Goal: Find specific page/section: Find specific page/section

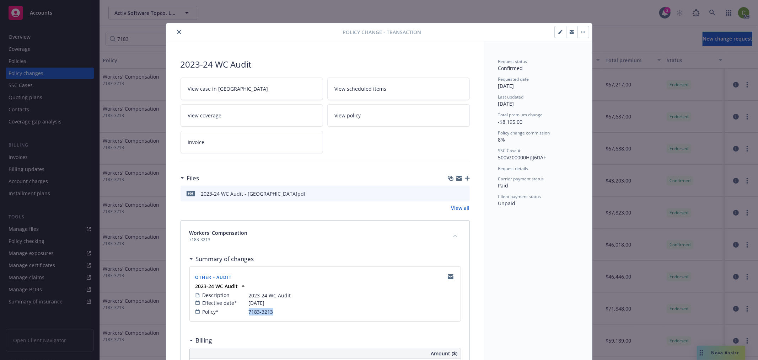
drag, startPoint x: 176, startPoint y: 31, endPoint x: 485, endPoint y: 33, distance: 309.5
click at [177, 30] on icon "close" at bounding box center [179, 32] width 4 height 4
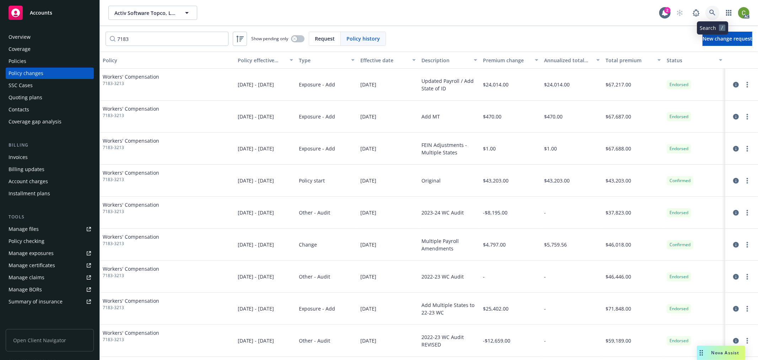
click at [713, 11] on icon at bounding box center [712, 13] width 6 height 6
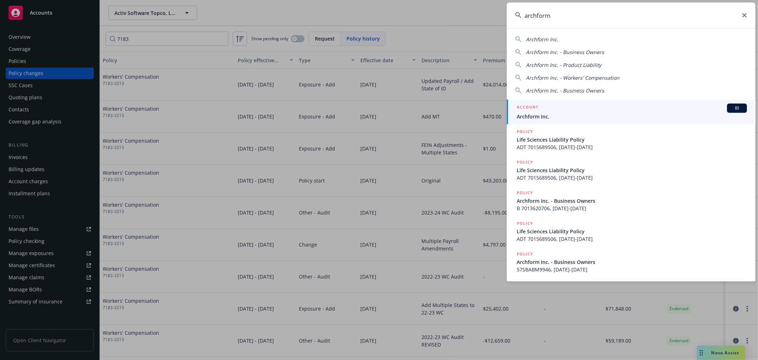
type input "archform"
click at [558, 114] on span "Archform Inc." at bounding box center [632, 116] width 230 height 7
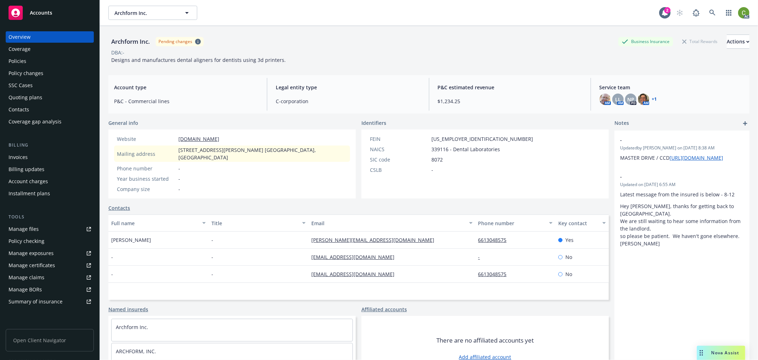
click at [55, 76] on div "Policy changes" at bounding box center [50, 73] width 82 height 11
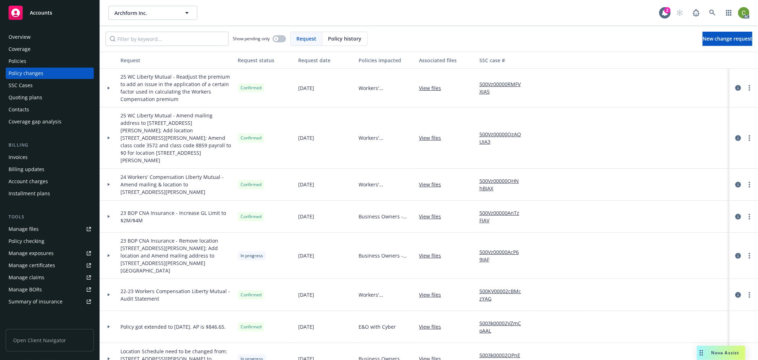
click at [334, 40] on span "Policy history" at bounding box center [344, 38] width 33 height 7
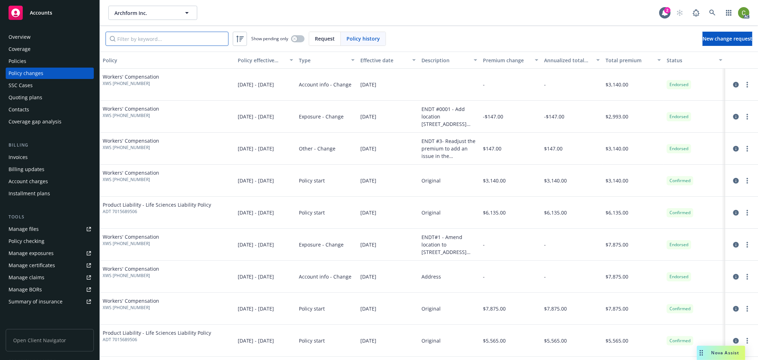
click at [157, 39] on input "Filter by keyword..." at bounding box center [167, 39] width 123 height 14
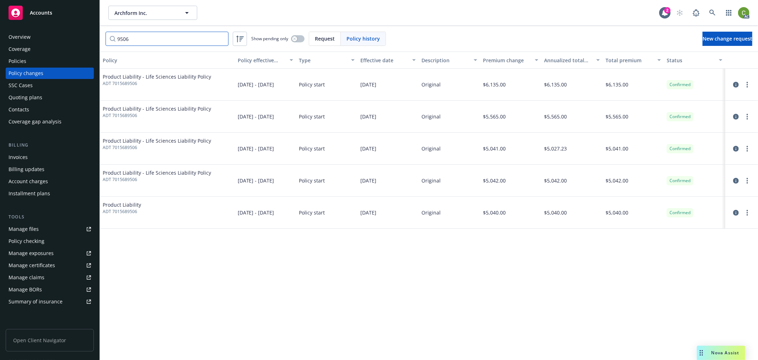
type input "9506"
click at [736, 118] on icon "circleInformation" at bounding box center [736, 117] width 6 height 6
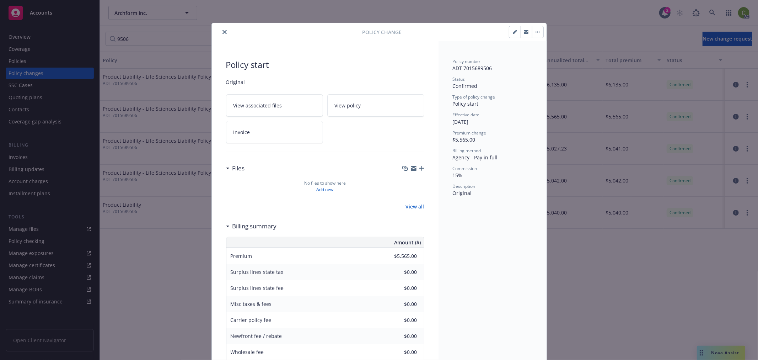
drag, startPoint x: 218, startPoint y: 29, endPoint x: 218, endPoint y: 33, distance: 3.9
click at [220, 28] on button "close" at bounding box center [224, 32] width 9 height 9
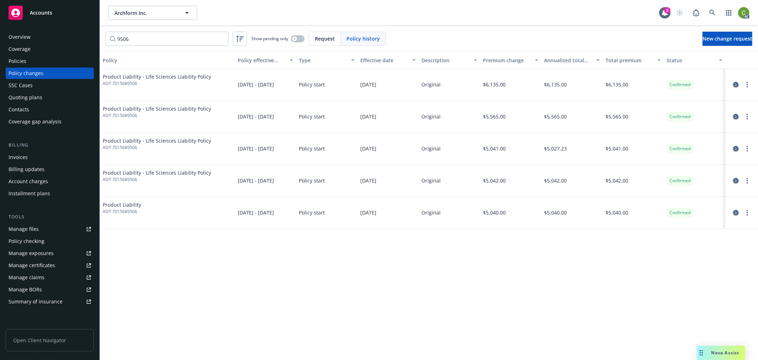
click at [130, 116] on span "ADT 7015689506" at bounding box center [157, 115] width 108 height 6
copy span "7015689506"
click at [29, 61] on div "Policies" at bounding box center [50, 60] width 82 height 11
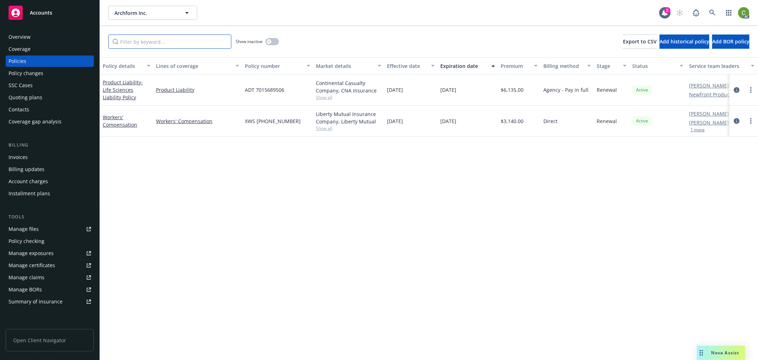
click at [153, 43] on input "Filter by keyword..." at bounding box center [169, 41] width 123 height 14
paste input "7015689506"
type input "7015689506"
click at [271, 43] on div "button" at bounding box center [268, 41] width 5 height 5
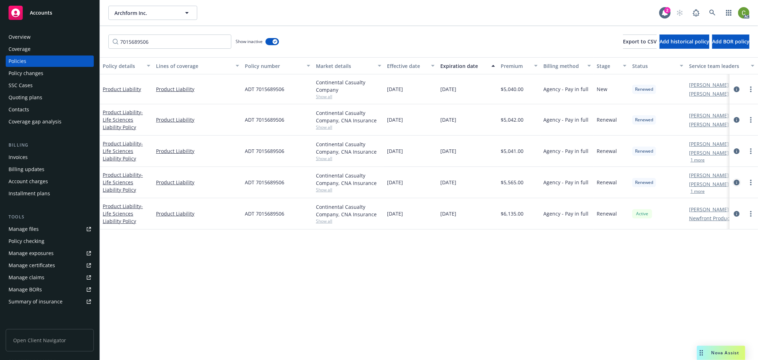
click at [736, 180] on icon "circleInformation" at bounding box center [737, 182] width 6 height 6
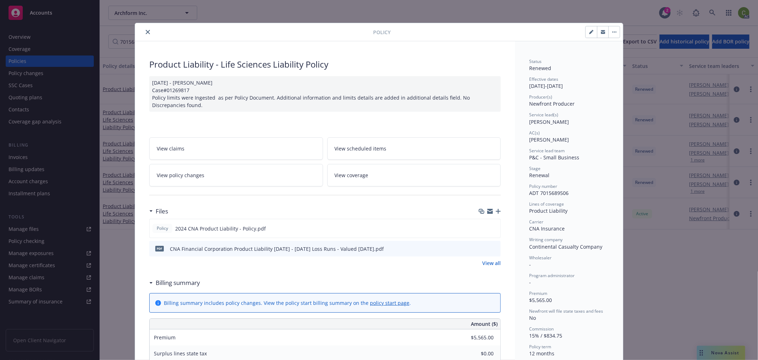
drag, startPoint x: 144, startPoint y: 31, endPoint x: 118, endPoint y: 0, distance: 40.1
click at [146, 31] on icon "close" at bounding box center [148, 32] width 4 height 4
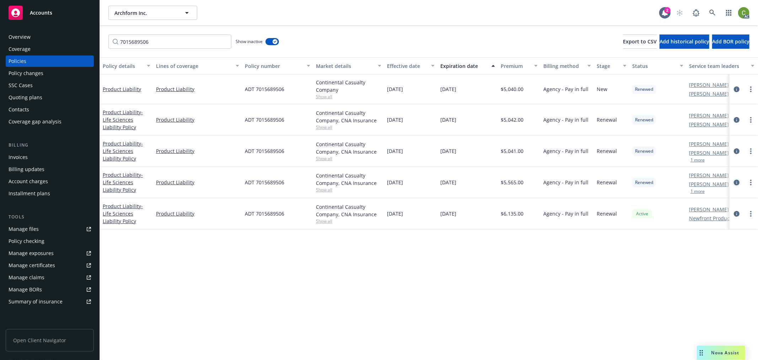
click at [736, 181] on icon "circleInformation" at bounding box center [737, 182] width 6 height 6
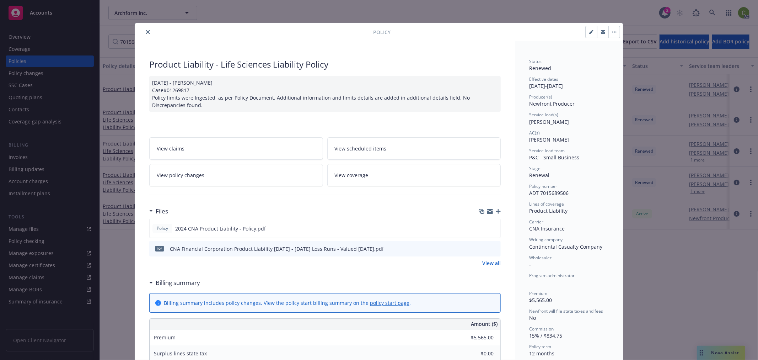
click at [144, 32] on button "close" at bounding box center [148, 32] width 9 height 9
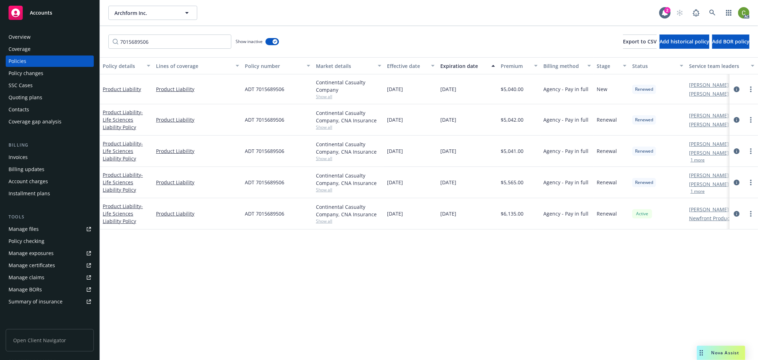
click at [273, 184] on span "ADT 7015689506" at bounding box center [264, 181] width 39 height 7
copy span "7015689506"
click at [46, 156] on div "Invoices" at bounding box center [50, 156] width 82 height 11
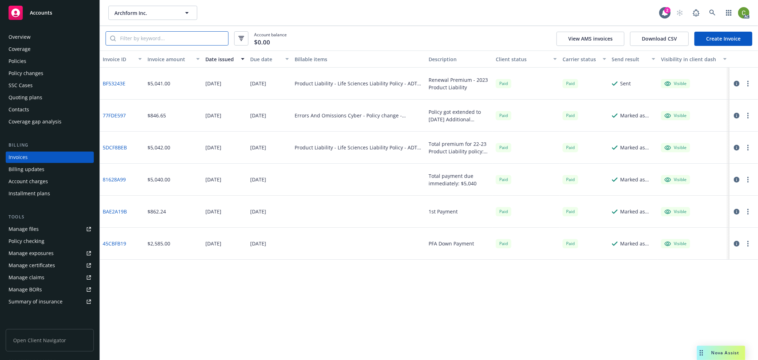
click at [152, 37] on input "search" at bounding box center [172, 39] width 112 height 14
paste input "7015689506"
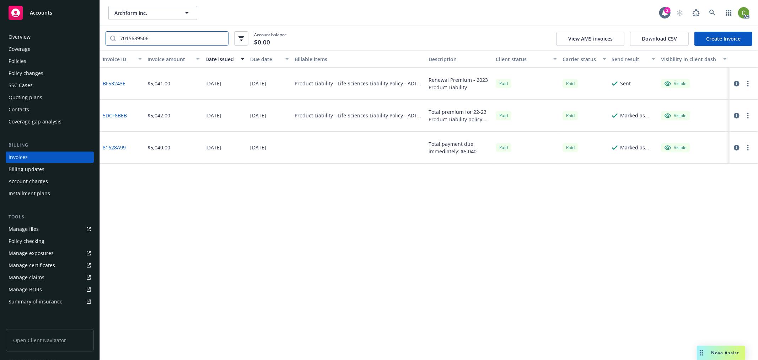
type input "7015689506"
click at [115, 82] on link "BF53243E" at bounding box center [114, 83] width 23 height 7
click at [713, 13] on icon at bounding box center [712, 13] width 6 height 6
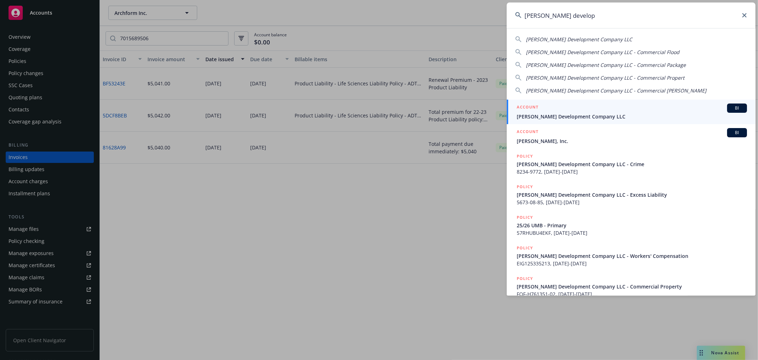
type input "[PERSON_NAME] develop"
click at [541, 114] on span "[PERSON_NAME] Development Company LLC" at bounding box center [632, 116] width 230 height 7
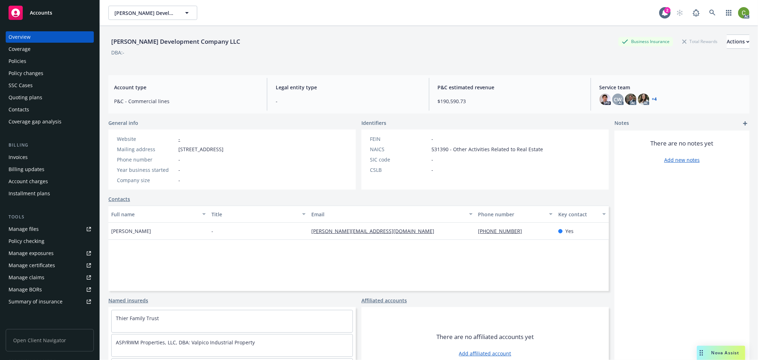
click at [74, 156] on div "Invoices" at bounding box center [50, 156] width 82 height 11
